Goal: Navigation & Orientation: Find specific page/section

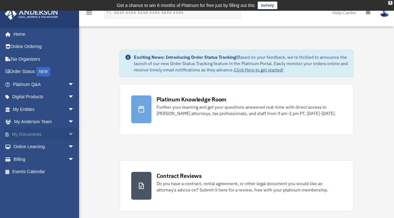
click at [68, 134] on span "arrow_drop_down" at bounding box center [74, 134] width 13 height 13
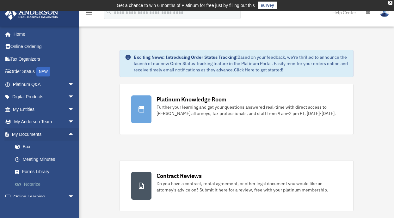
scroll to position [32, 0]
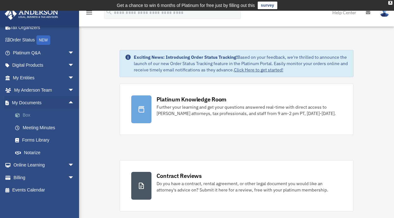
click at [29, 114] on link "Box" at bounding box center [46, 115] width 75 height 13
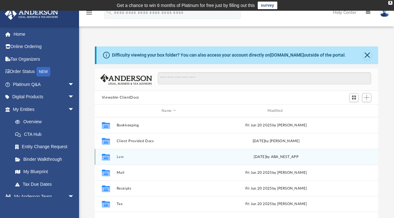
click at [138, 156] on button "Law" at bounding box center [168, 157] width 105 height 4
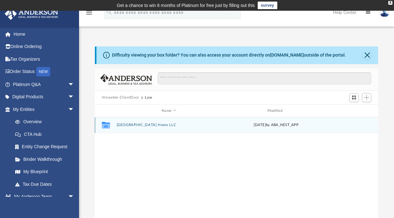
click at [133, 124] on button "Lennar Valley Ranch Home LLC" at bounding box center [168, 125] width 105 height 4
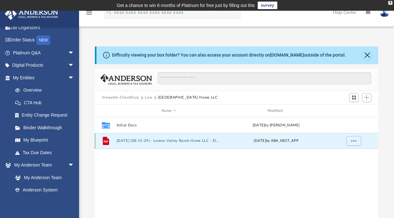
click at [116, 142] on button "2025.07.22 (08:15:29) - Lennar Valley Ranch Home LLC - EIN Letter from IRS.pdf" at bounding box center [168, 141] width 105 height 4
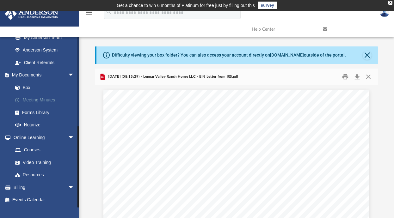
click at [32, 101] on link "Meeting Minutes" at bounding box center [46, 100] width 75 height 13
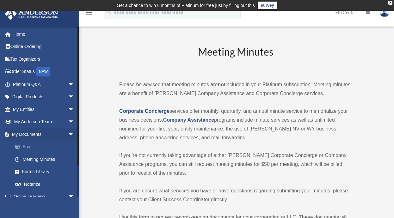
click at [31, 146] on link "Box" at bounding box center [46, 147] width 75 height 13
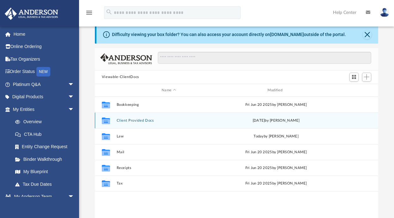
scroll to position [32, 0]
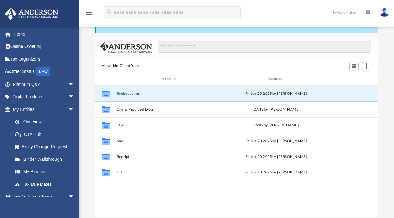
click at [124, 95] on button "Bookkeeping" at bounding box center [168, 94] width 105 height 4
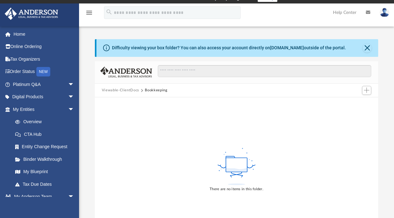
scroll to position [0, 0]
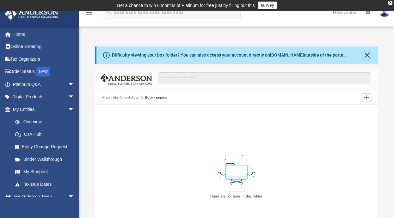
click at [130, 97] on button "Viewable-ClientDocs" at bounding box center [120, 98] width 37 height 6
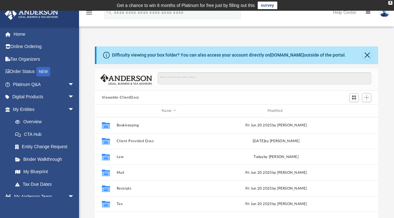
scroll to position [139, 279]
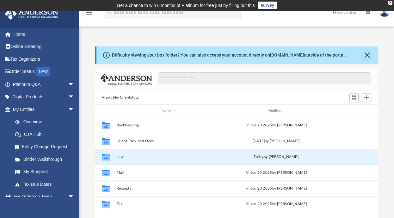
click at [122, 157] on button "Law" at bounding box center [168, 157] width 105 height 4
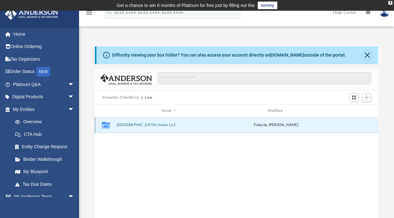
click at [125, 124] on button "Lennar Valley Ranch Home LLC" at bounding box center [168, 125] width 105 height 4
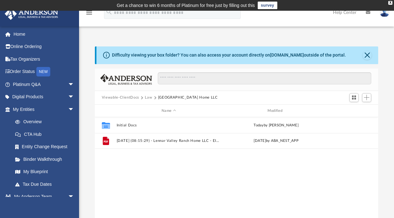
click at [131, 97] on button "Viewable-ClientDocs" at bounding box center [120, 98] width 37 height 6
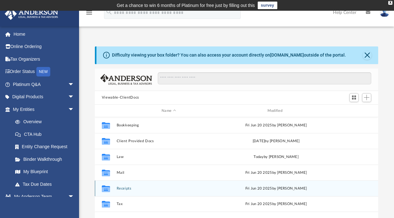
click at [117, 190] on button "Receipts" at bounding box center [168, 188] width 105 height 4
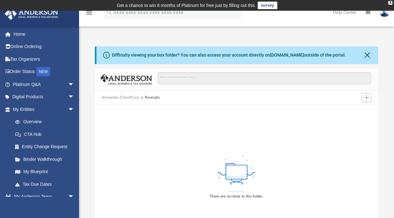
click at [127, 97] on button "Viewable-ClientDocs" at bounding box center [120, 98] width 37 height 6
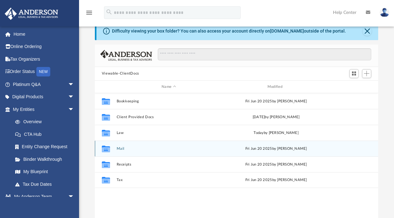
scroll to position [63, 0]
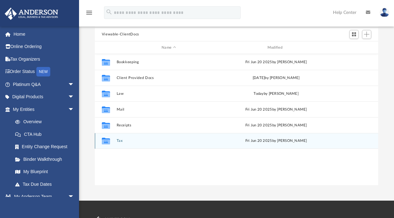
click at [115, 141] on div "Collaborated Folder Tax Fri Jun 20 2025 by Charles Rogler" at bounding box center [236, 141] width 283 height 16
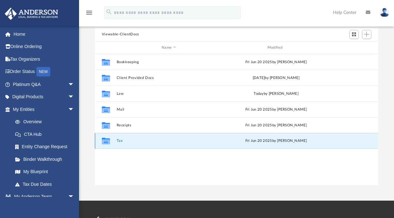
click at [120, 141] on button "Tax" at bounding box center [168, 141] width 105 height 4
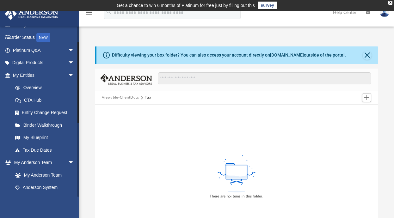
scroll to position [32, 0]
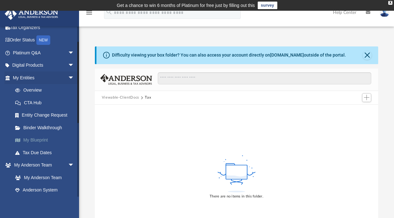
click at [44, 138] on link "My Blueprint" at bounding box center [46, 140] width 75 height 13
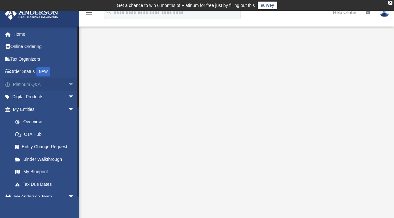
click at [68, 84] on span "arrow_drop_down" at bounding box center [74, 84] width 13 height 13
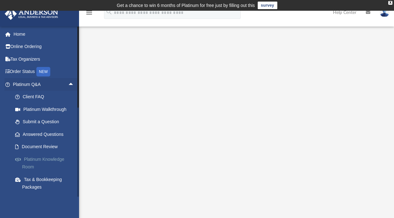
click at [50, 156] on link "Platinum Knowledge Room" at bounding box center [46, 163] width 75 height 20
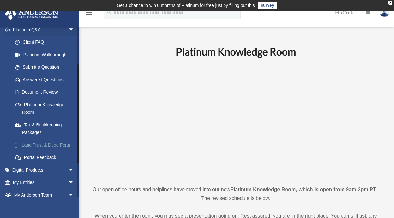
scroll to position [63, 0]
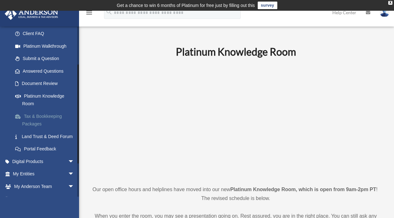
click at [41, 117] on link "Tax & Bookkeeping Packages" at bounding box center [46, 120] width 75 height 20
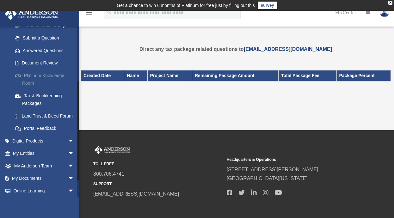
scroll to position [95, 0]
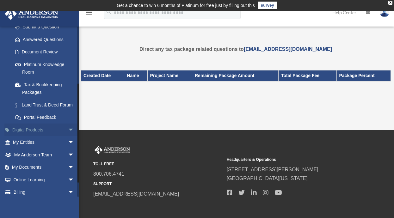
click at [68, 136] on span "arrow_drop_down" at bounding box center [74, 130] width 13 height 13
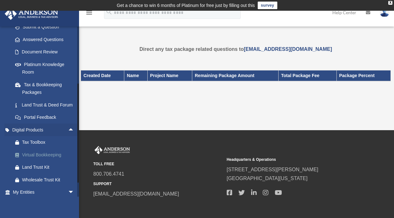
click at [47, 159] on div "Virtual Bookkeeping" at bounding box center [49, 155] width 54 height 8
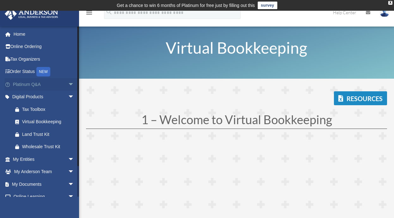
click at [68, 84] on span "arrow_drop_down" at bounding box center [74, 84] width 13 height 13
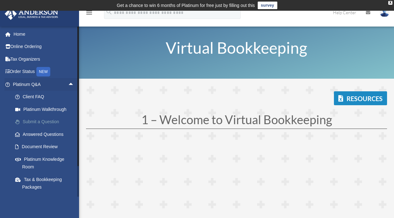
click at [53, 121] on link "Submit a Question" at bounding box center [46, 122] width 75 height 13
click at [44, 121] on link "Submit a Question" at bounding box center [46, 122] width 75 height 13
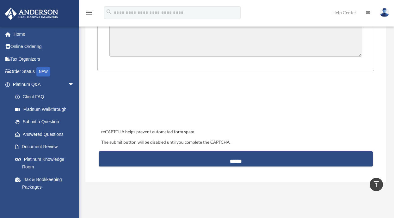
scroll to position [253, 0]
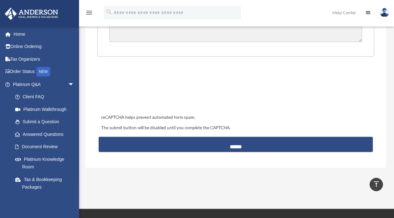
click at [2, 218] on html "X Get a chance to win 6 months of Platinum for free just by filling out this su…" at bounding box center [197, 37] width 394 height 580
click at [39, 146] on link "Document Review" at bounding box center [46, 147] width 75 height 13
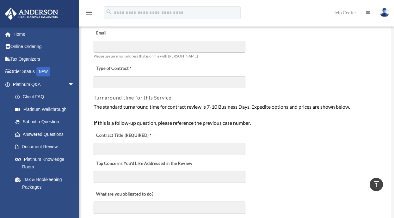
scroll to position [63, 0]
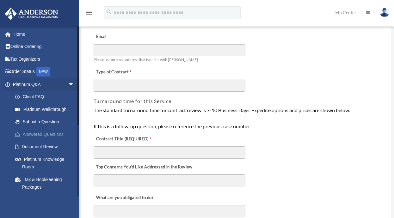
click at [51, 133] on link "Answered Questions" at bounding box center [46, 134] width 75 height 13
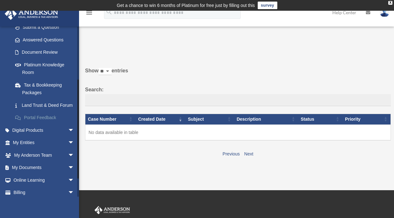
scroll to position [95, 0]
click at [68, 174] on span "arrow_drop_down" at bounding box center [74, 167] width 13 height 13
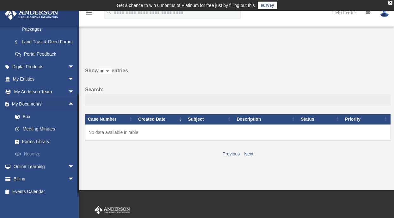
scroll to position [168, 0]
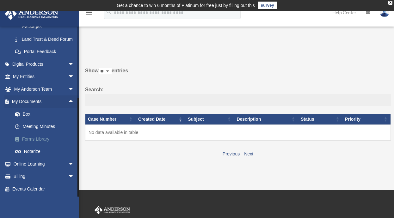
click at [45, 139] on link "Forms Library" at bounding box center [46, 139] width 75 height 13
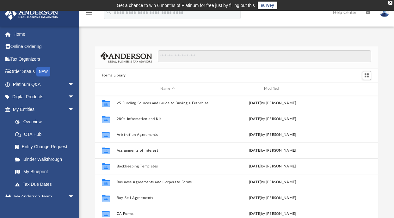
scroll to position [139, 279]
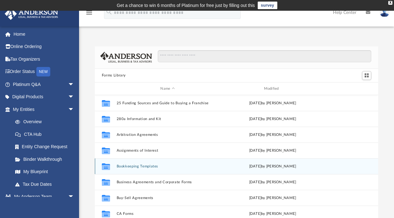
click at [141, 165] on button "Bookkeeping Templates" at bounding box center [167, 166] width 102 height 4
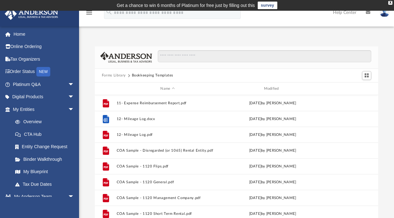
click at [112, 75] on button "Forms Library" at bounding box center [114, 76] width 24 height 6
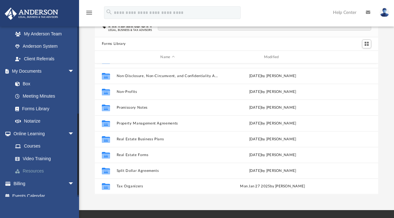
scroll to position [182, 0]
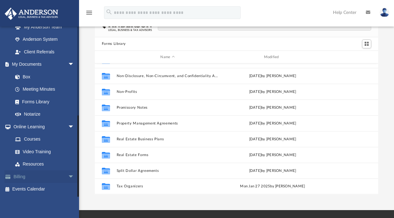
click at [68, 177] on span "arrow_drop_down" at bounding box center [74, 176] width 13 height 13
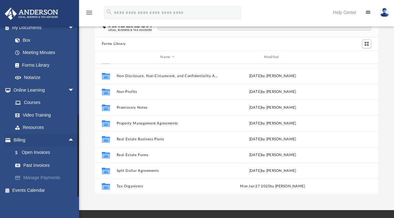
scroll to position [220, 0]
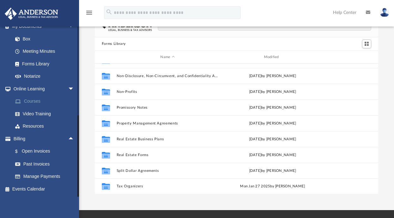
click at [33, 101] on link "Courses" at bounding box center [46, 101] width 75 height 13
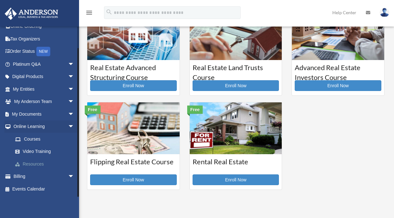
scroll to position [158, 0]
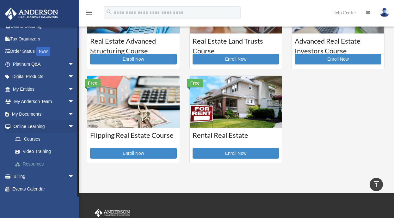
click at [34, 165] on link "Resources" at bounding box center [46, 164] width 75 height 13
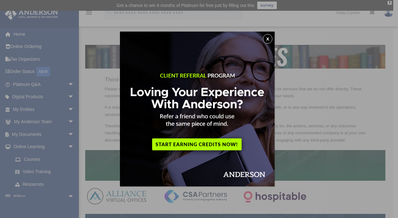
click at [272, 38] on button "x" at bounding box center [267, 38] width 9 height 9
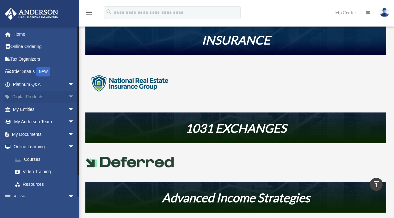
click at [68, 96] on span "arrow_drop_down" at bounding box center [74, 97] width 13 height 13
